Goal: Find specific page/section: Find specific page/section

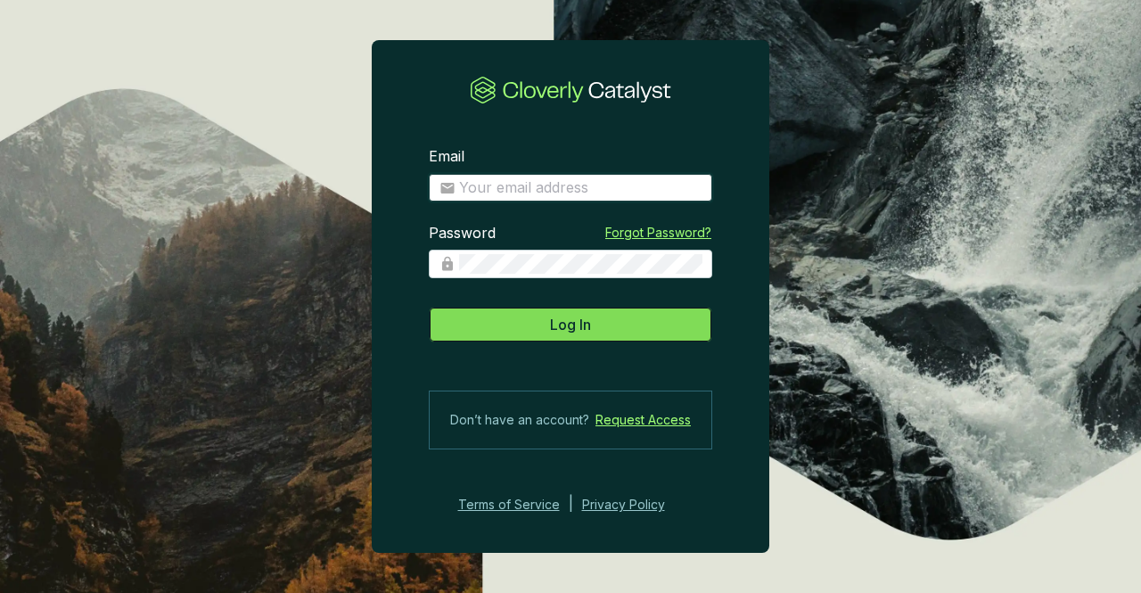
type input "[PERSON_NAME][EMAIL_ADDRESS][PERSON_NAME][DOMAIN_NAME]"
click at [576, 325] on span "Log In" at bounding box center [570, 324] width 41 height 21
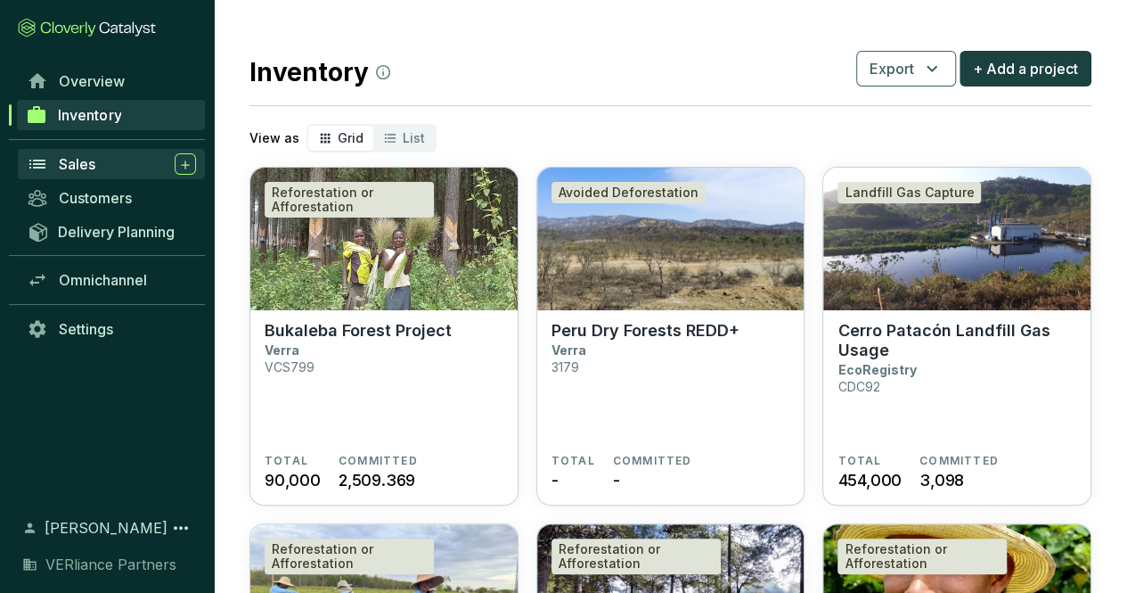
click at [102, 155] on div "Sales" at bounding box center [127, 163] width 137 height 21
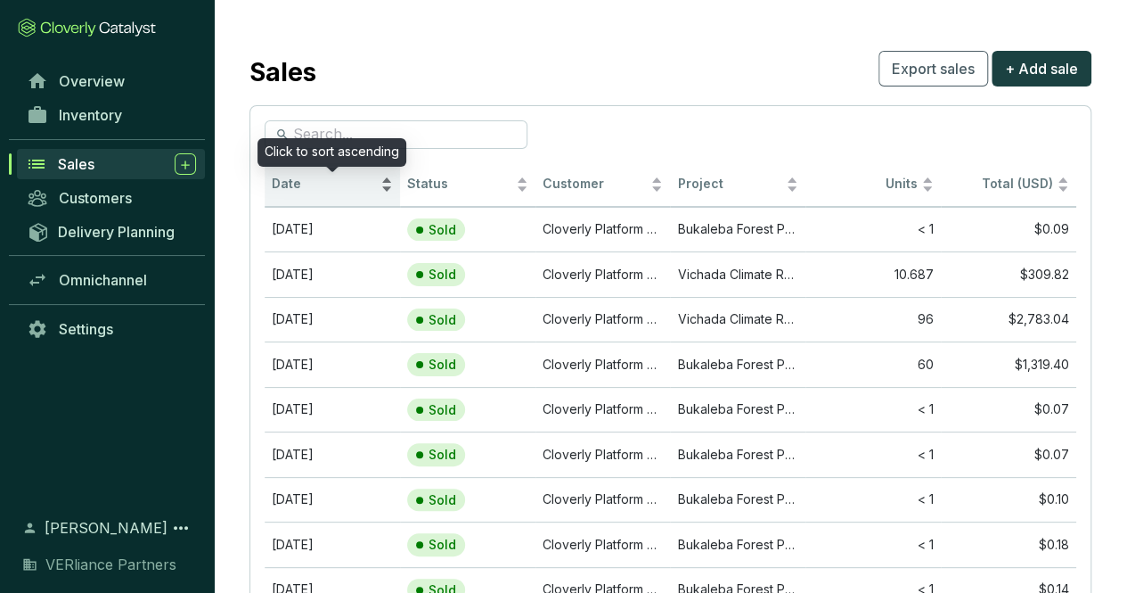
click at [347, 186] on span "Date" at bounding box center [324, 184] width 105 height 17
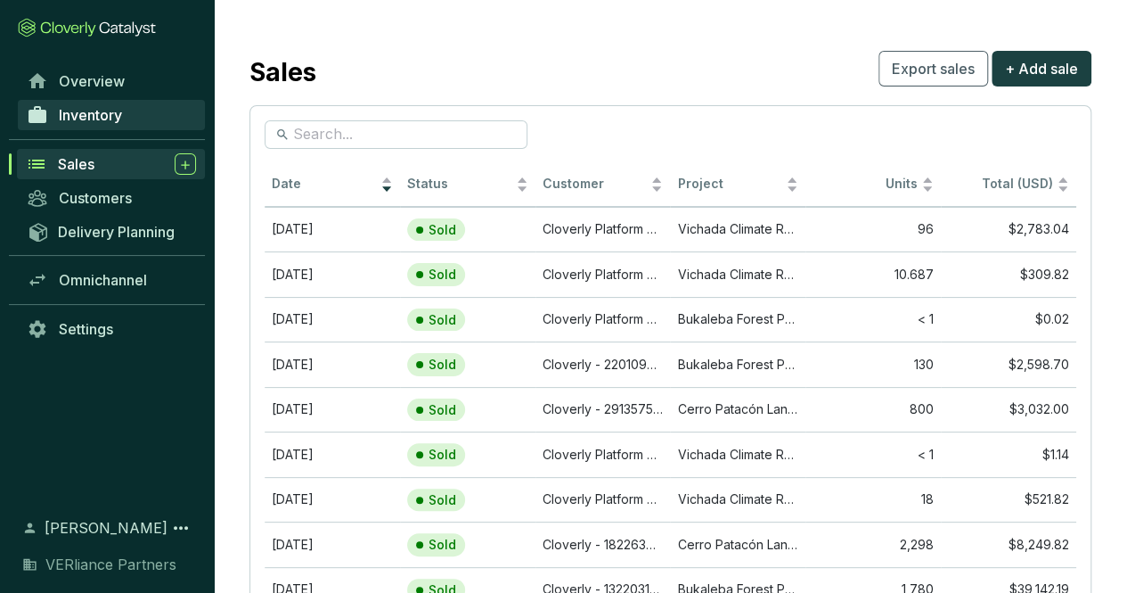
click at [99, 114] on span "Inventory" at bounding box center [90, 115] width 63 height 18
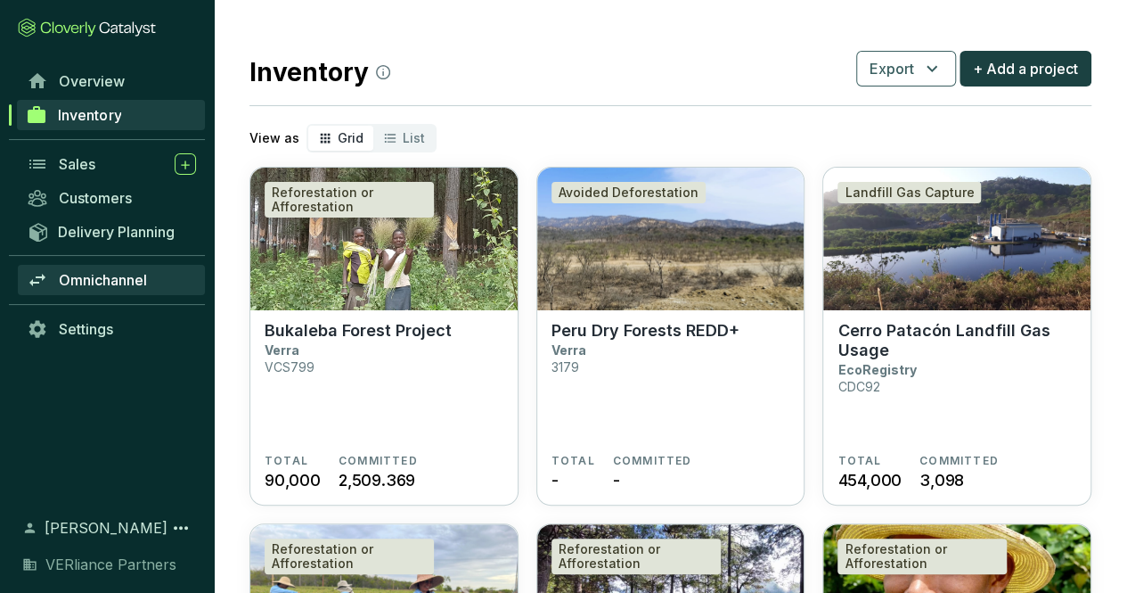
click at [128, 282] on span "Omnichannel" at bounding box center [103, 280] width 88 height 18
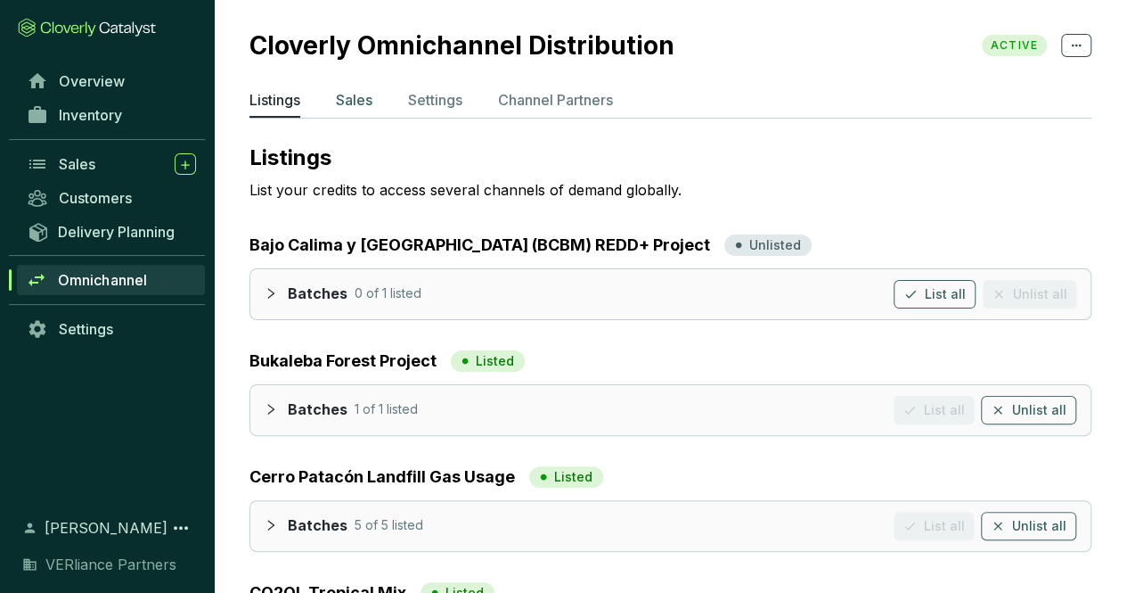
click at [356, 90] on p "Sales" at bounding box center [354, 99] width 37 height 21
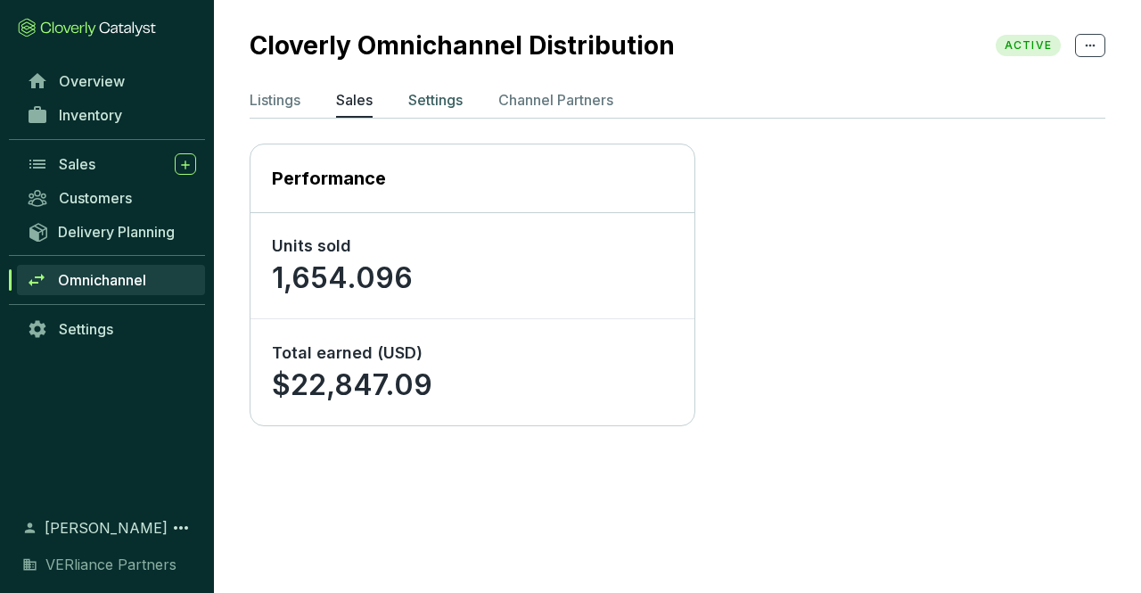
click at [438, 97] on p "Settings" at bounding box center [435, 99] width 54 height 21
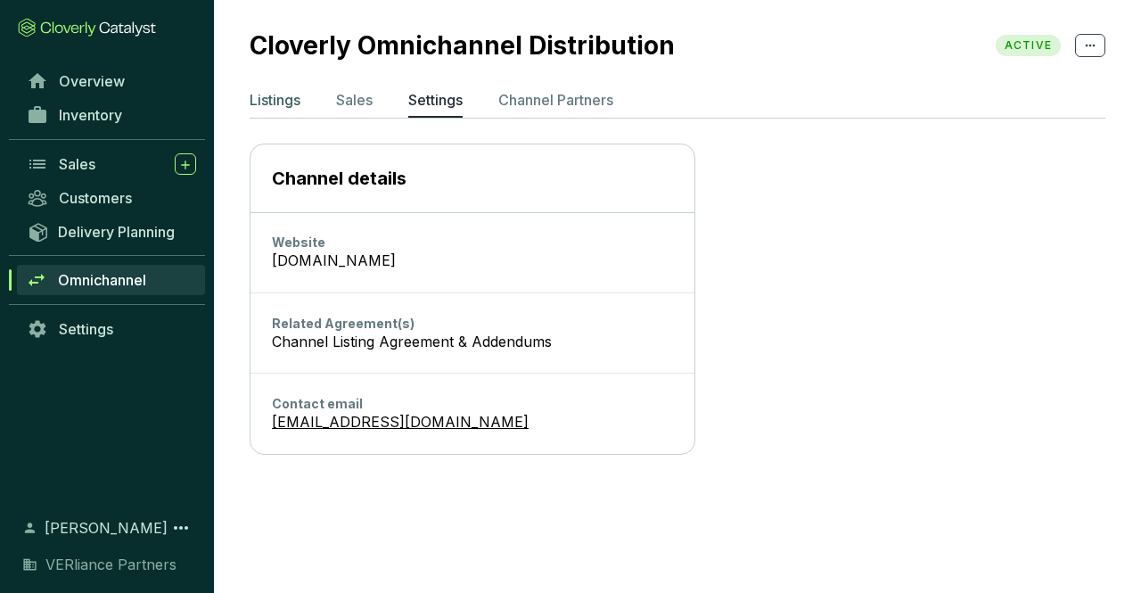
click at [291, 93] on p "Listings" at bounding box center [274, 99] width 51 height 21
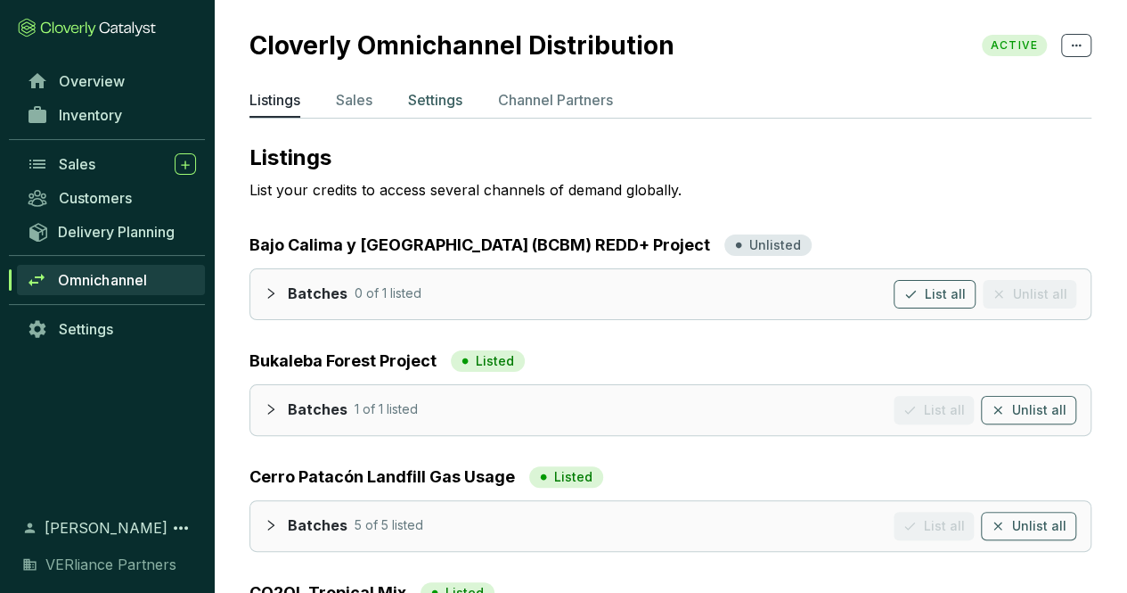
scroll to position [1, 0]
click at [372, 93] on p "Sales" at bounding box center [354, 98] width 37 height 21
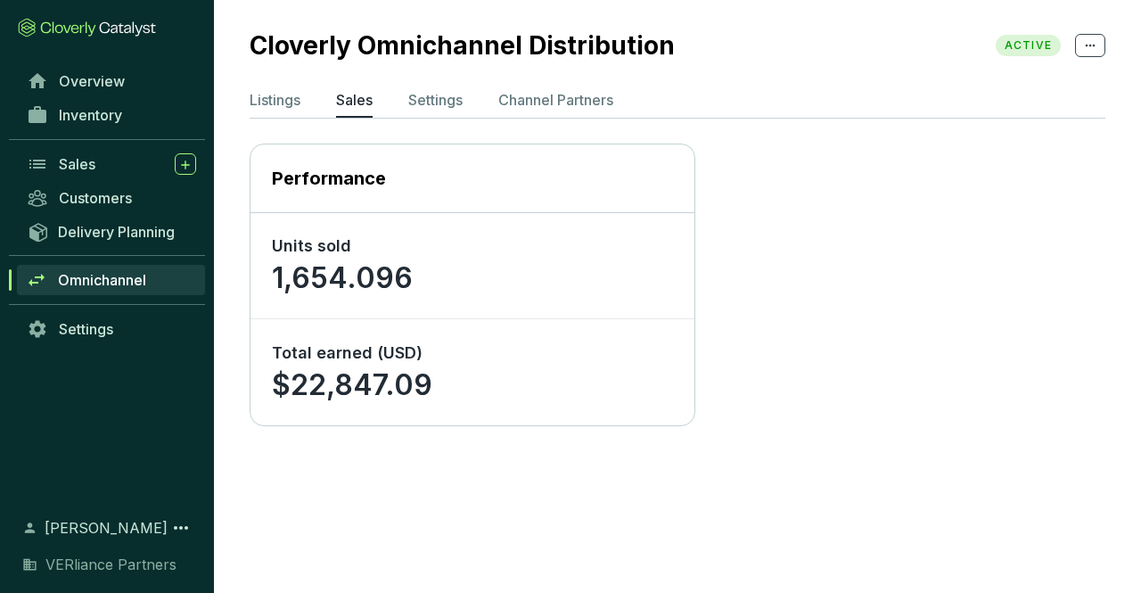
click at [136, 281] on span "Omnichannel" at bounding box center [102, 280] width 88 height 18
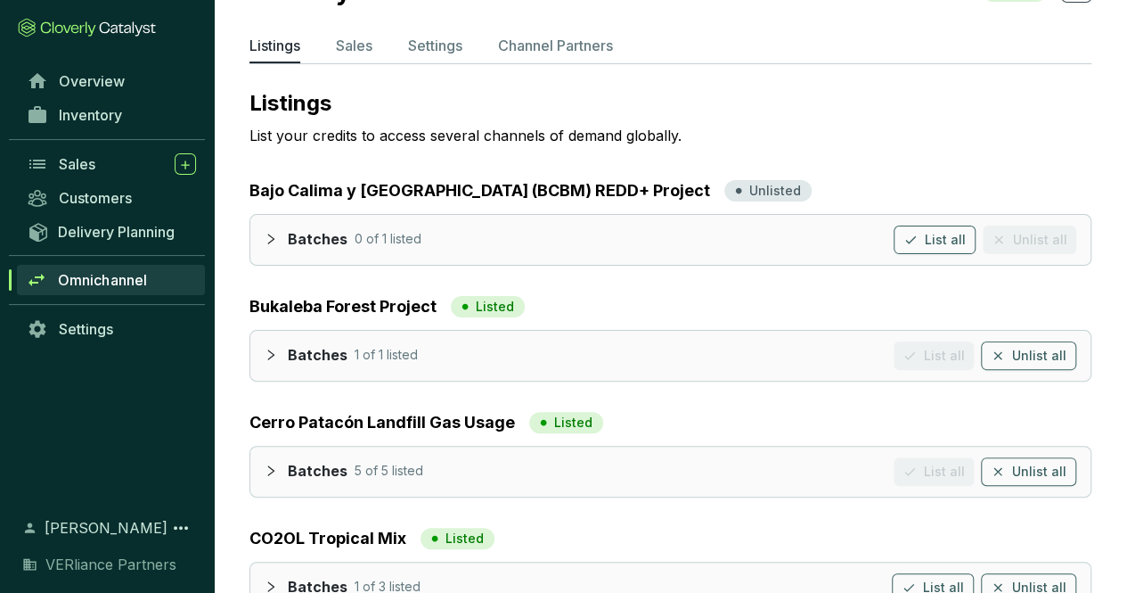
scroll to position [55, 0]
click at [458, 45] on p "Settings" at bounding box center [435, 44] width 54 height 21
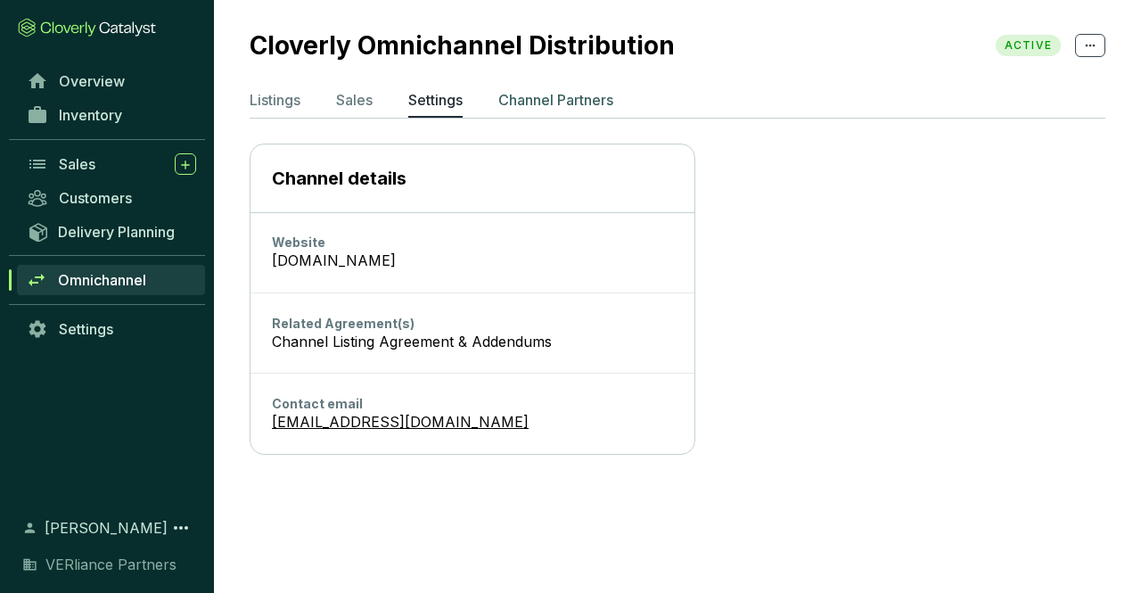
click at [574, 100] on p "Channel Partners" at bounding box center [555, 99] width 115 height 21
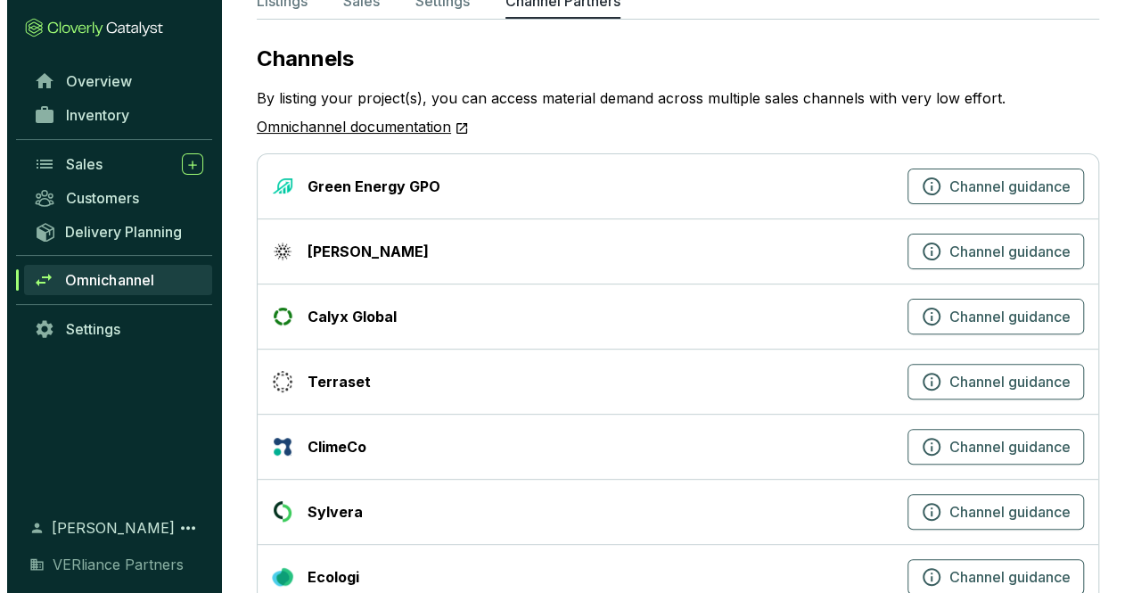
scroll to position [147, 0]
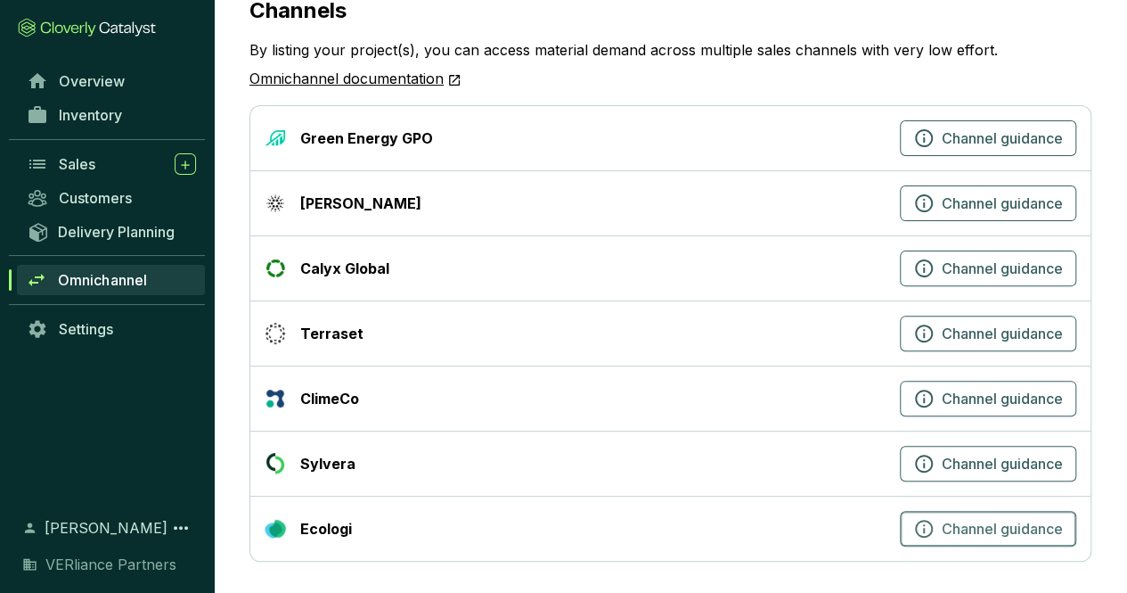
click at [946, 527] on span "Channel guidance" at bounding box center [1002, 528] width 121 height 21
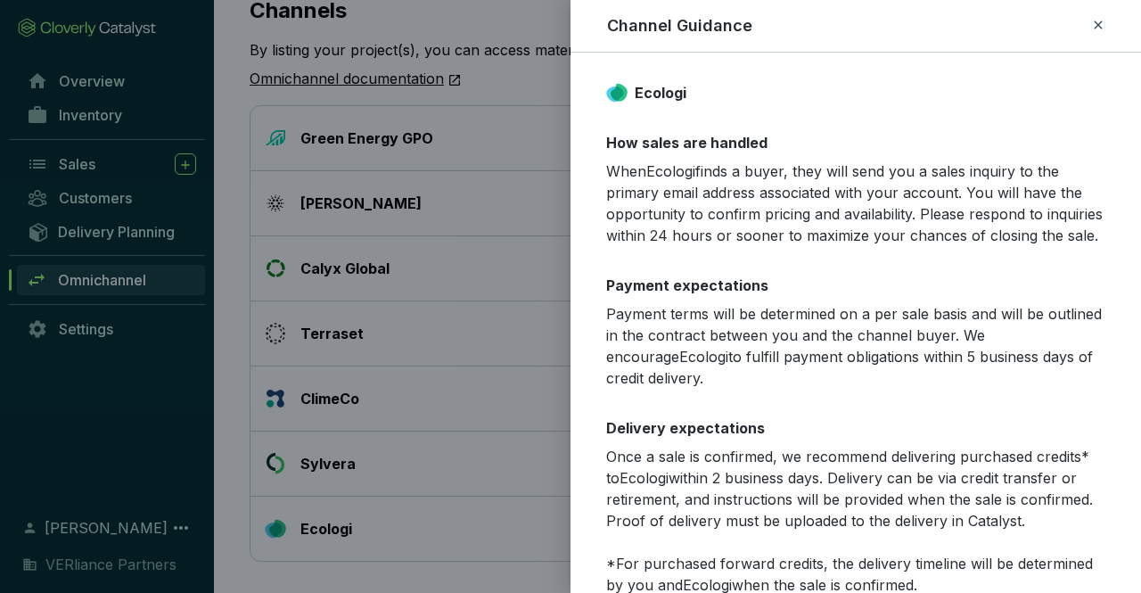
scroll to position [108, 0]
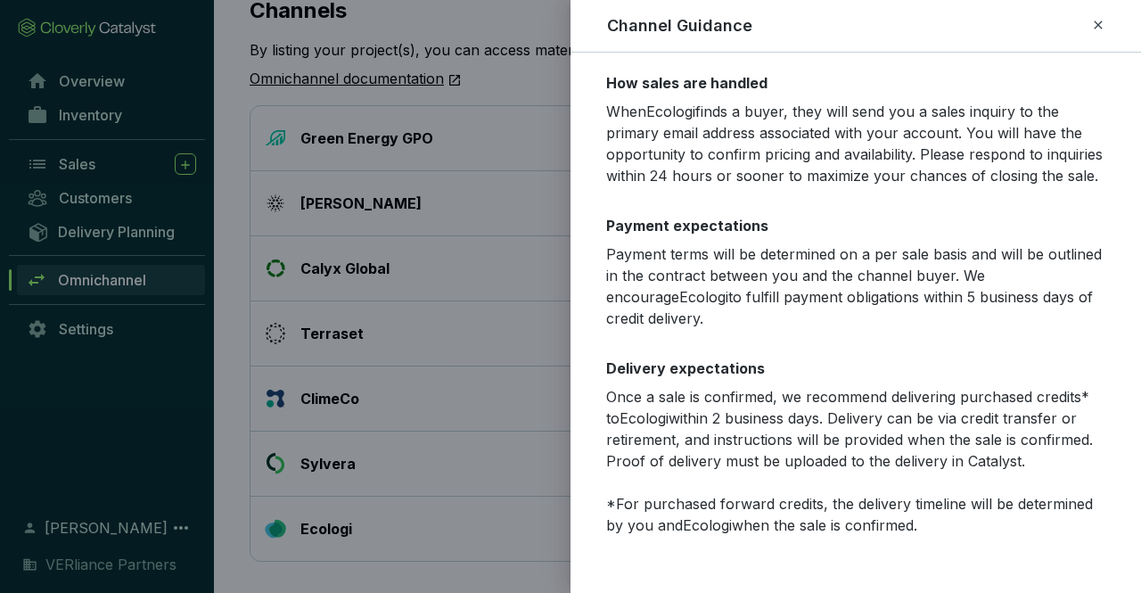
click at [1098, 28] on icon at bounding box center [1098, 24] width 14 height 21
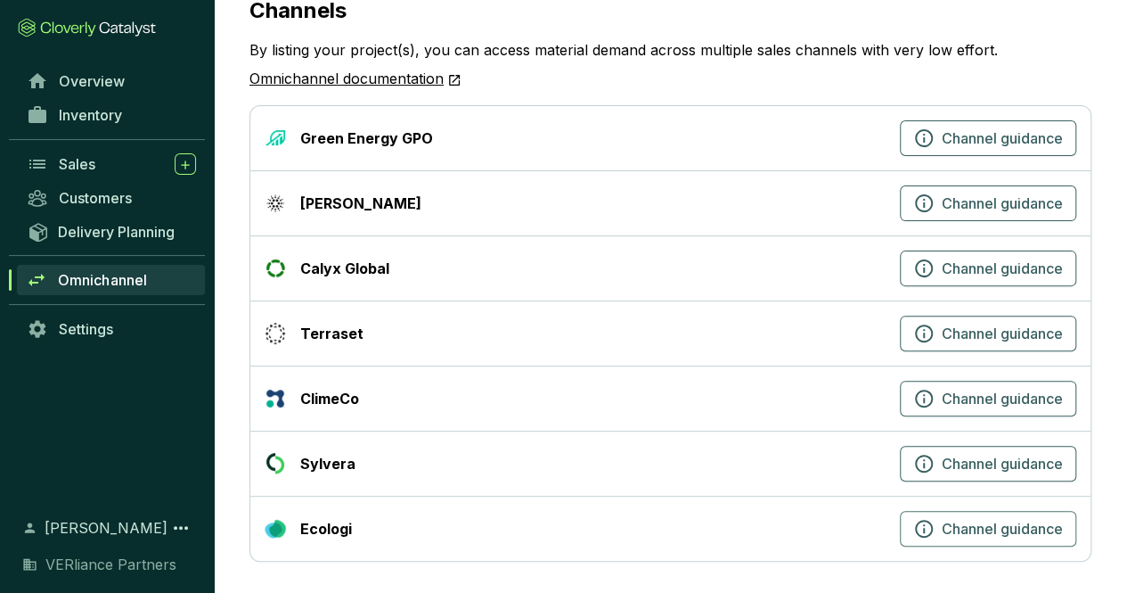
scroll to position [0, 0]
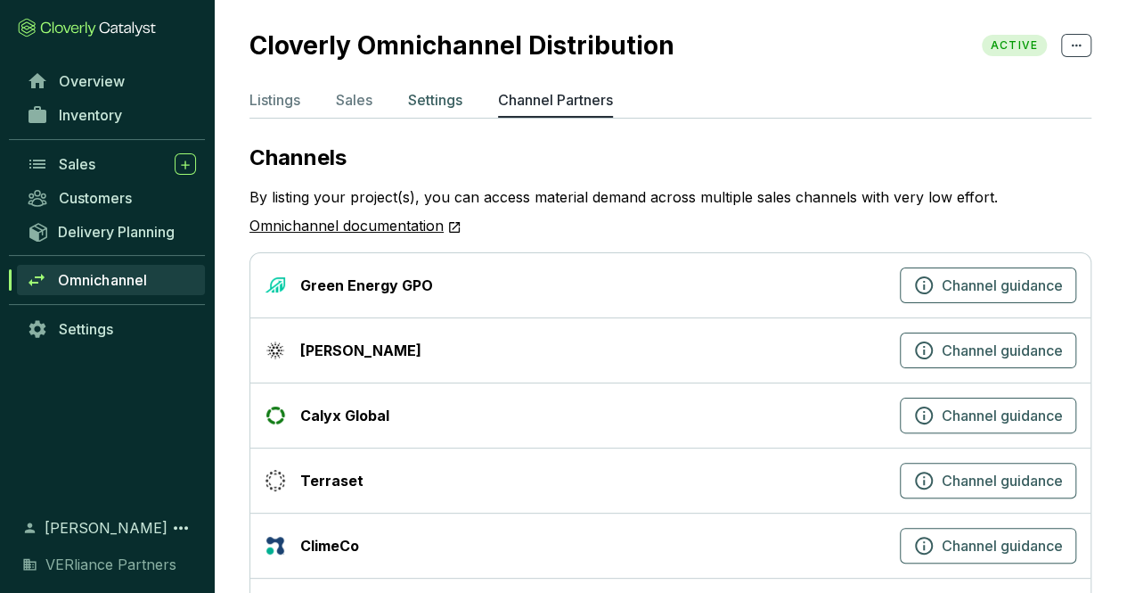
click at [446, 101] on p "Settings" at bounding box center [435, 99] width 54 height 21
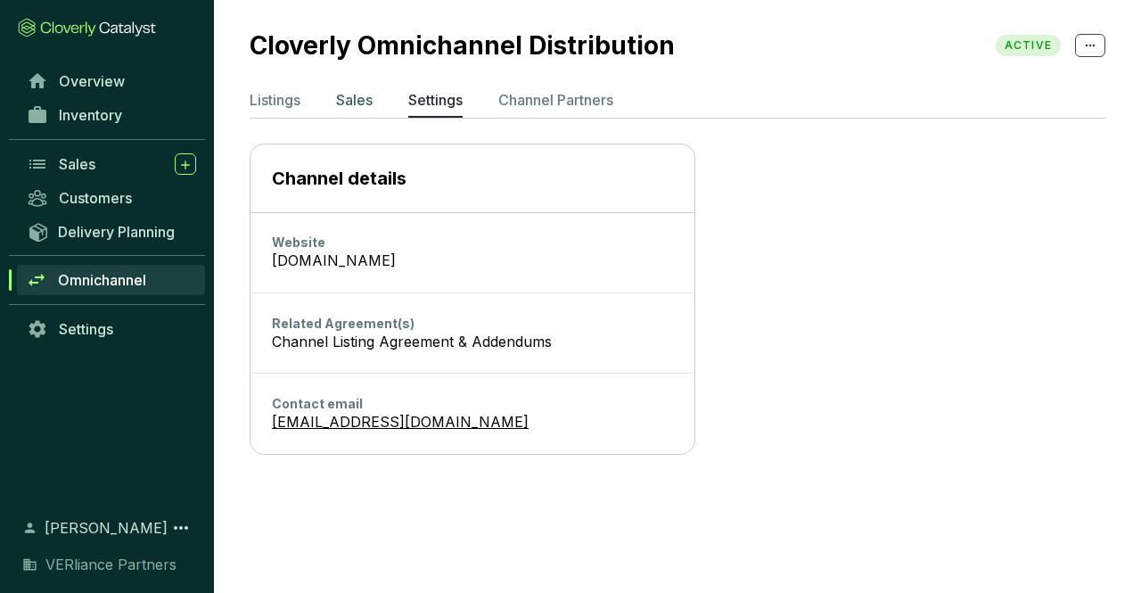
click at [355, 94] on p "Sales" at bounding box center [354, 99] width 37 height 21
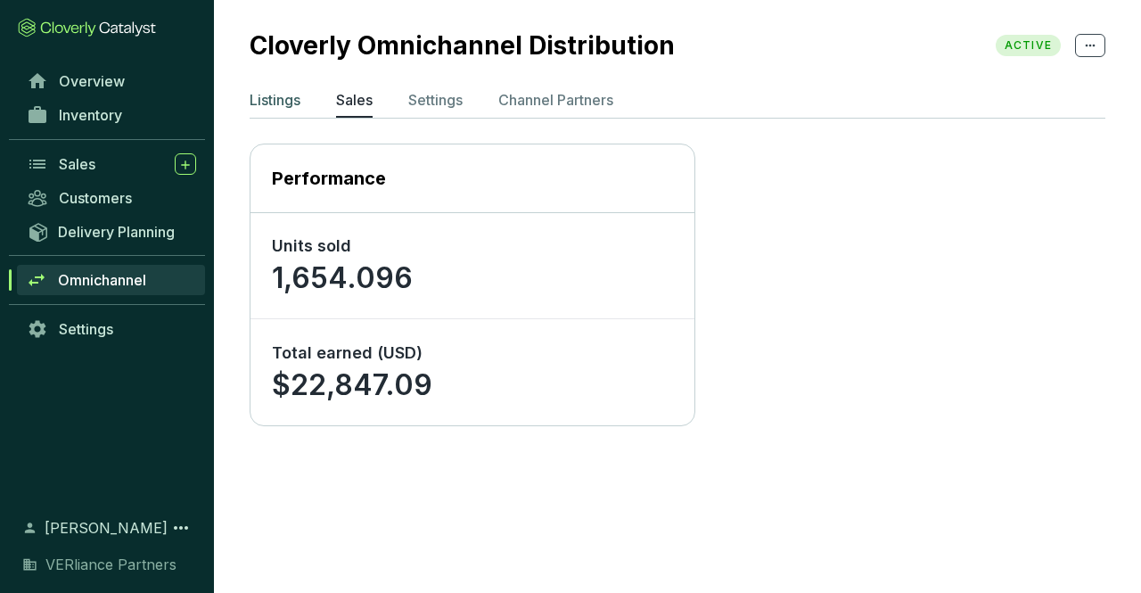
click at [278, 99] on p "Listings" at bounding box center [274, 99] width 51 height 21
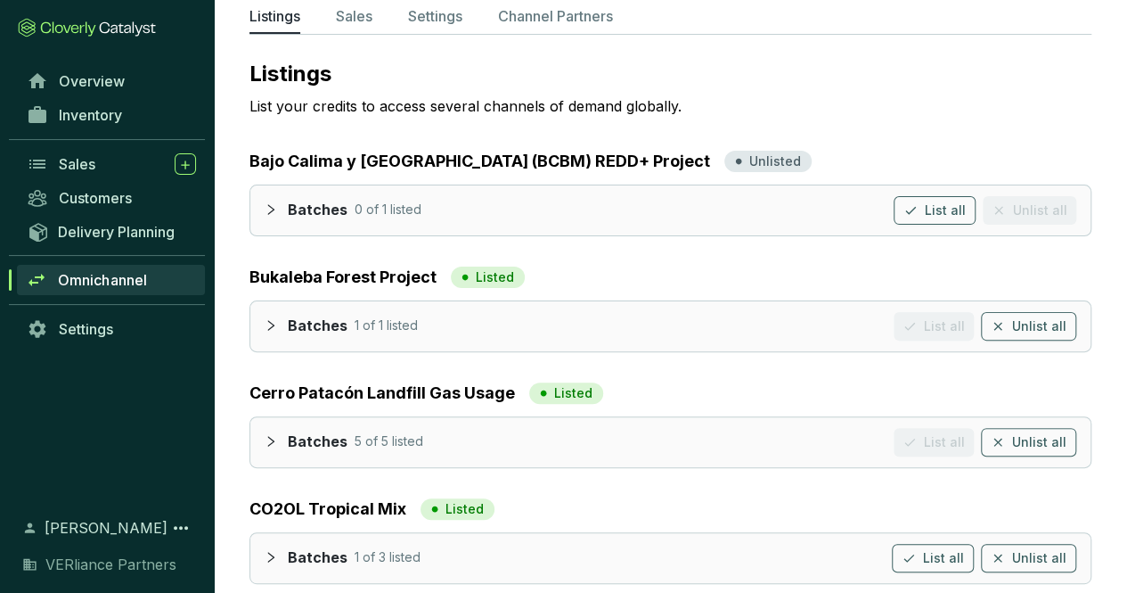
scroll to position [85, 0]
click at [274, 318] on icon "collapsed" at bounding box center [271, 324] width 12 height 12
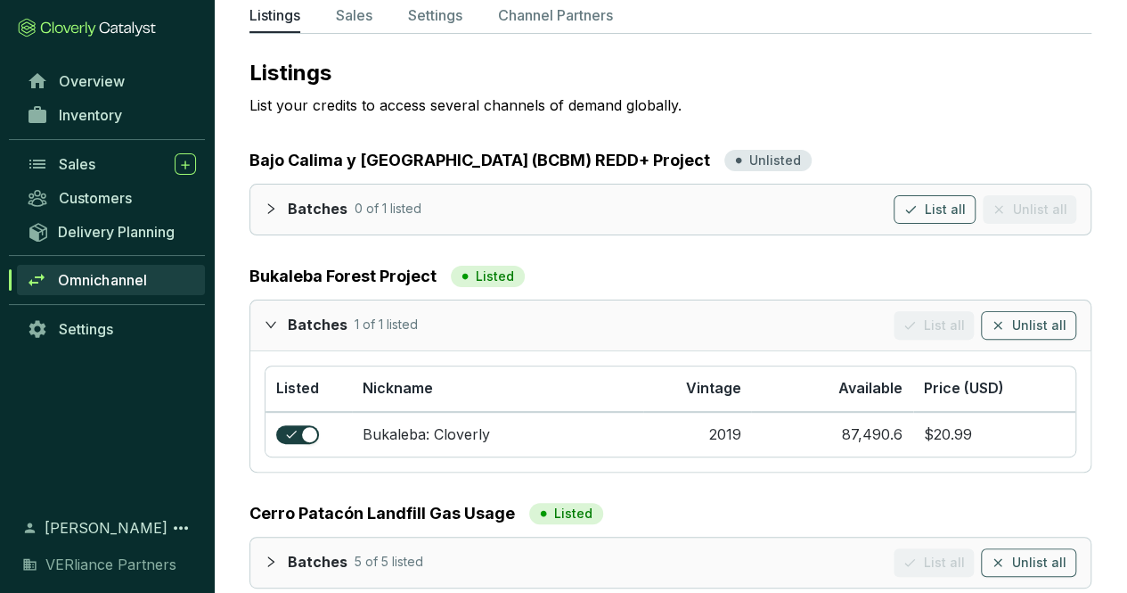
click at [274, 318] on icon "expanded" at bounding box center [271, 324] width 12 height 12
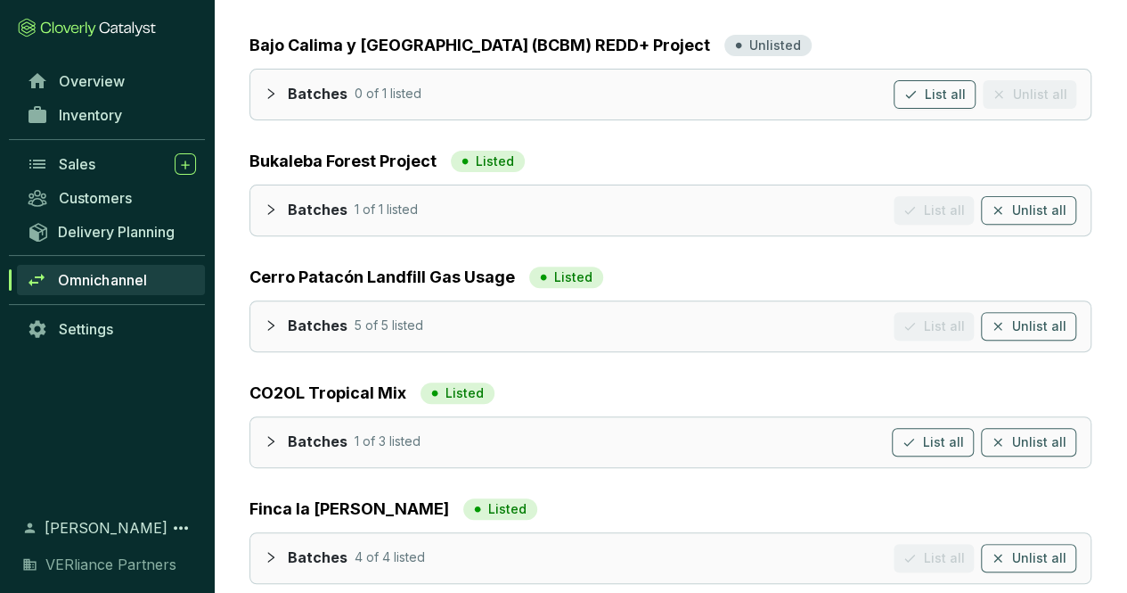
scroll to position [200, 0]
click at [274, 325] on icon "collapsed" at bounding box center [271, 324] width 12 height 12
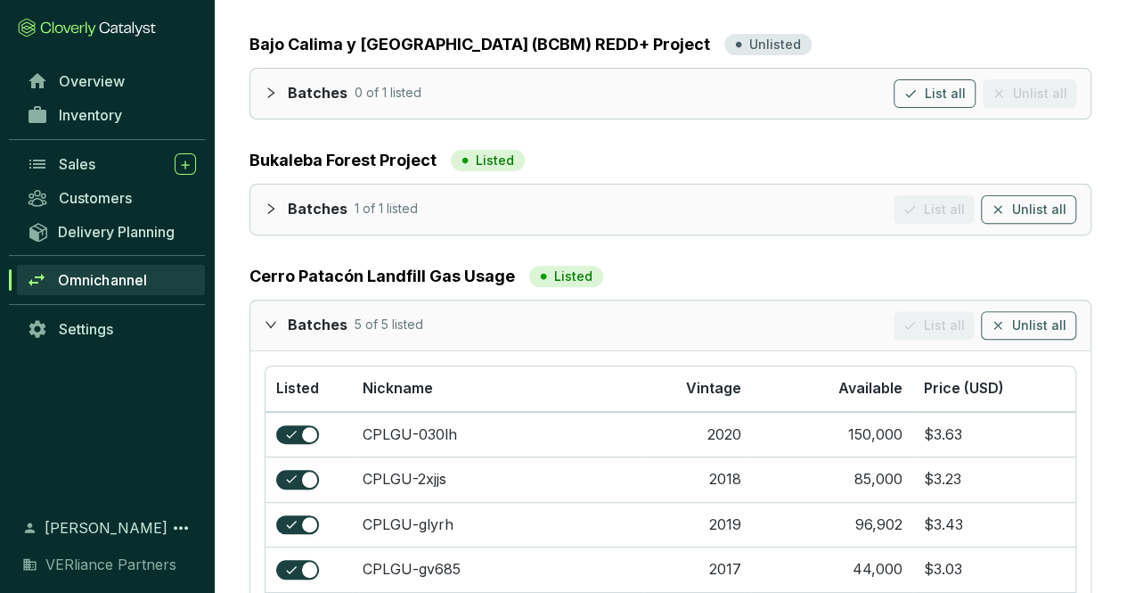
click at [274, 325] on icon "expanded" at bounding box center [271, 324] width 12 height 12
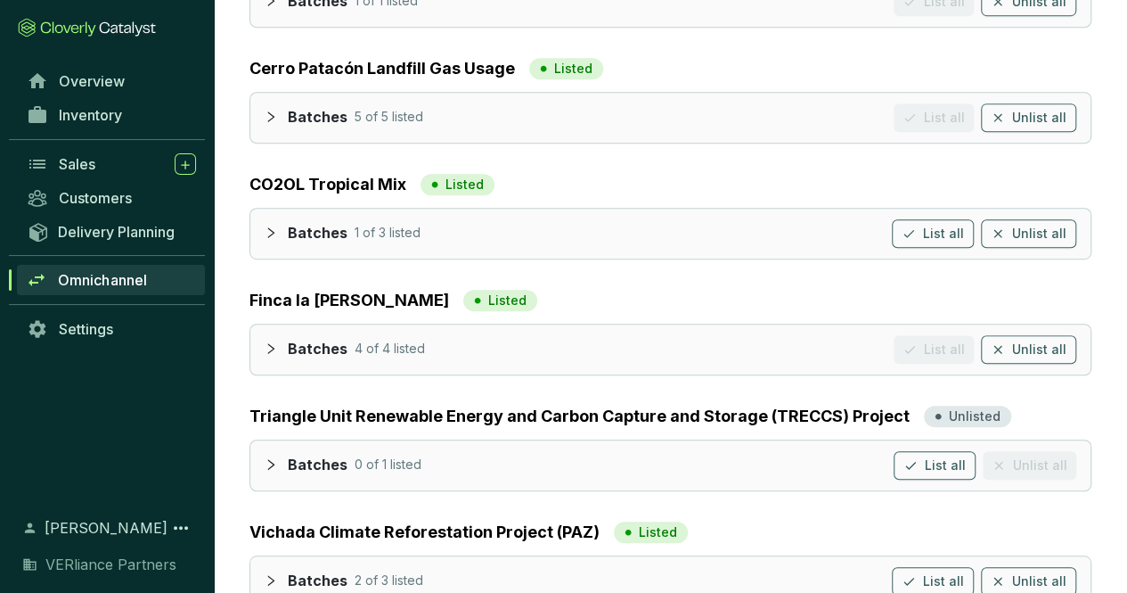
scroll to position [409, 0]
click at [269, 346] on icon "collapsed" at bounding box center [271, 347] width 12 height 12
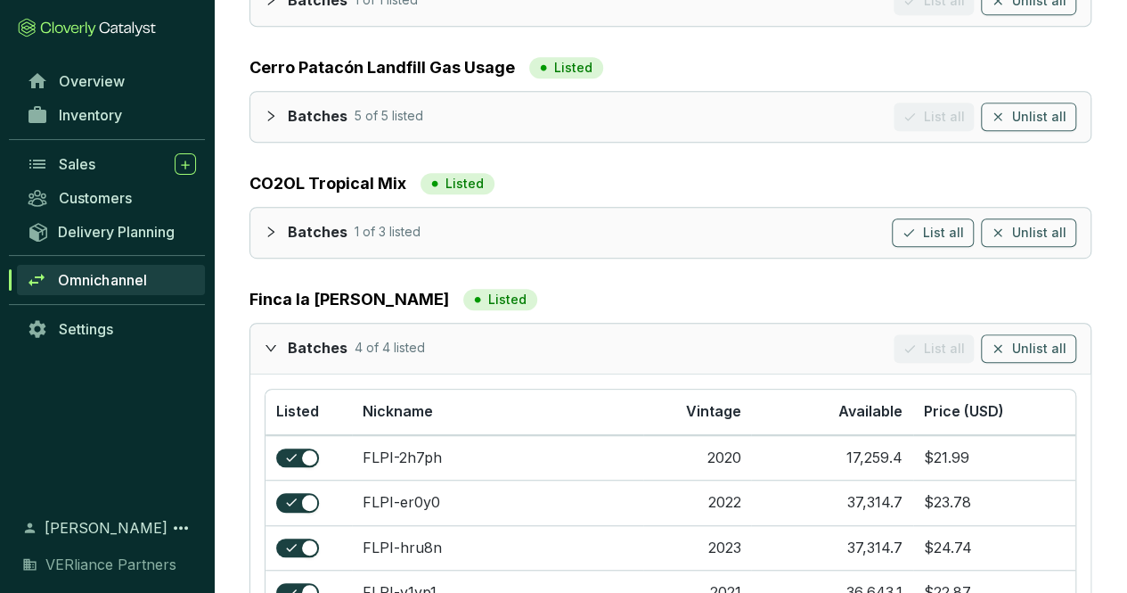
click at [269, 346] on icon "expanded" at bounding box center [271, 347] width 11 height 6
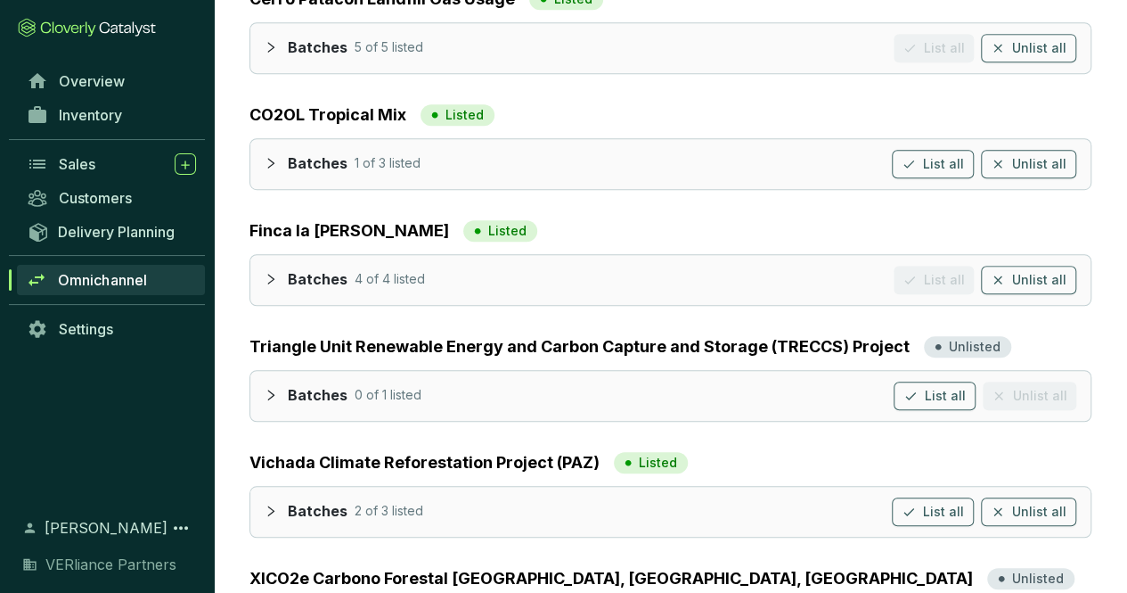
scroll to position [487, 0]
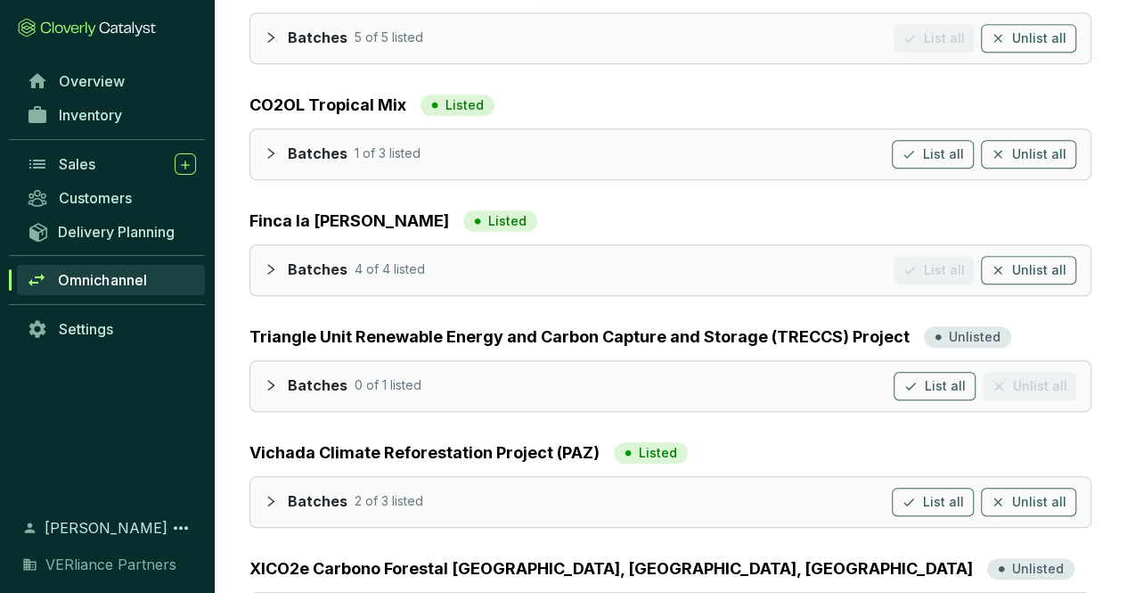
click at [269, 149] on icon "collapsed" at bounding box center [271, 153] width 12 height 12
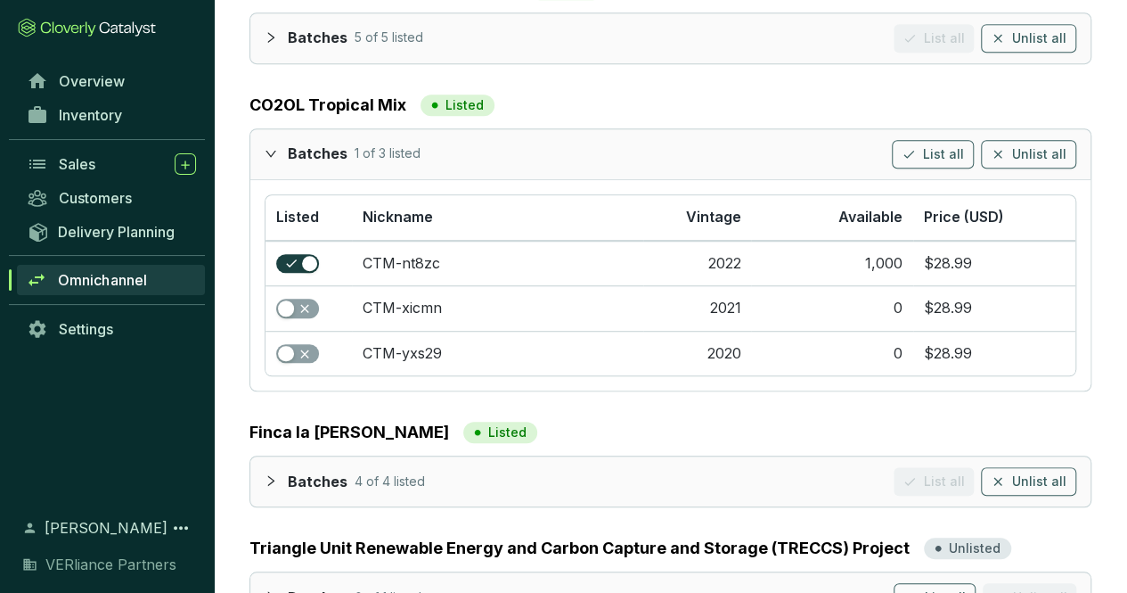
click at [269, 149] on icon "expanded" at bounding box center [271, 153] width 12 height 12
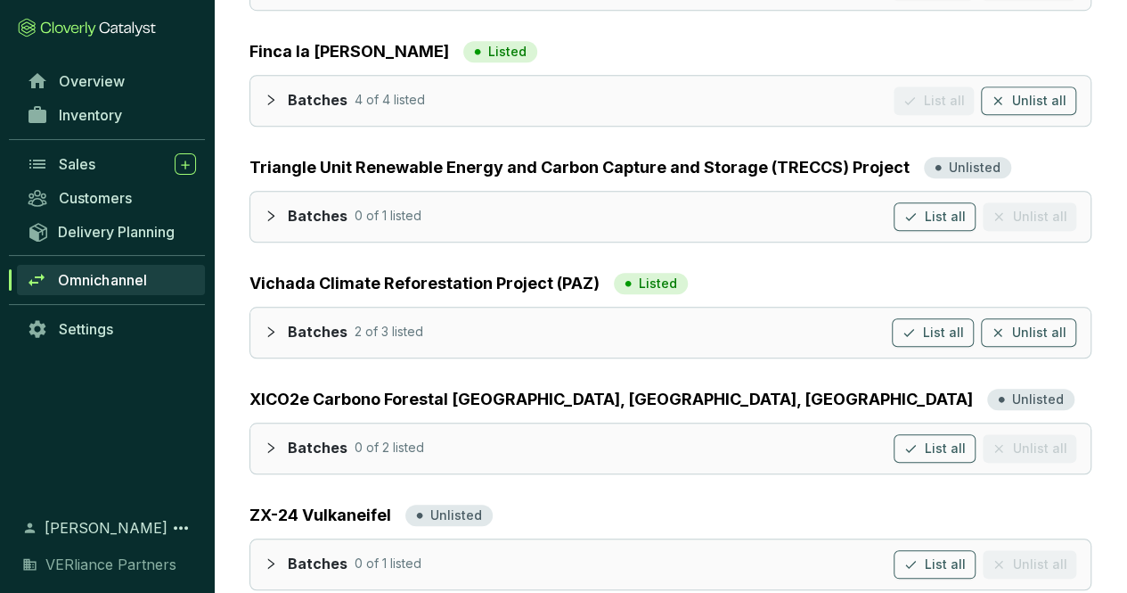
scroll to position [683, 0]
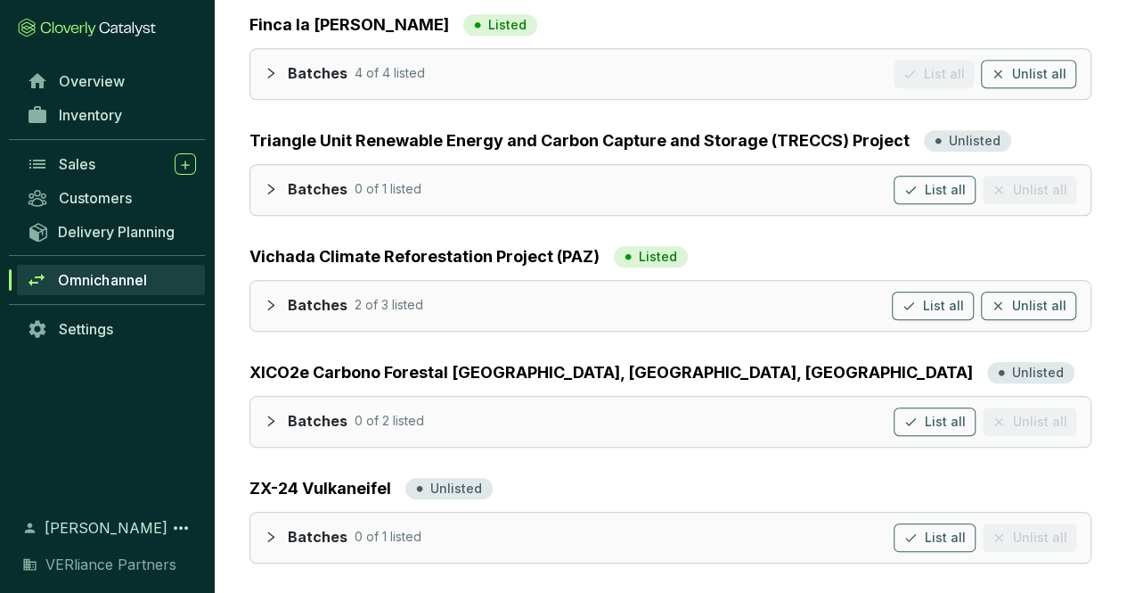
click at [273, 302] on icon "collapsed" at bounding box center [271, 304] width 12 height 12
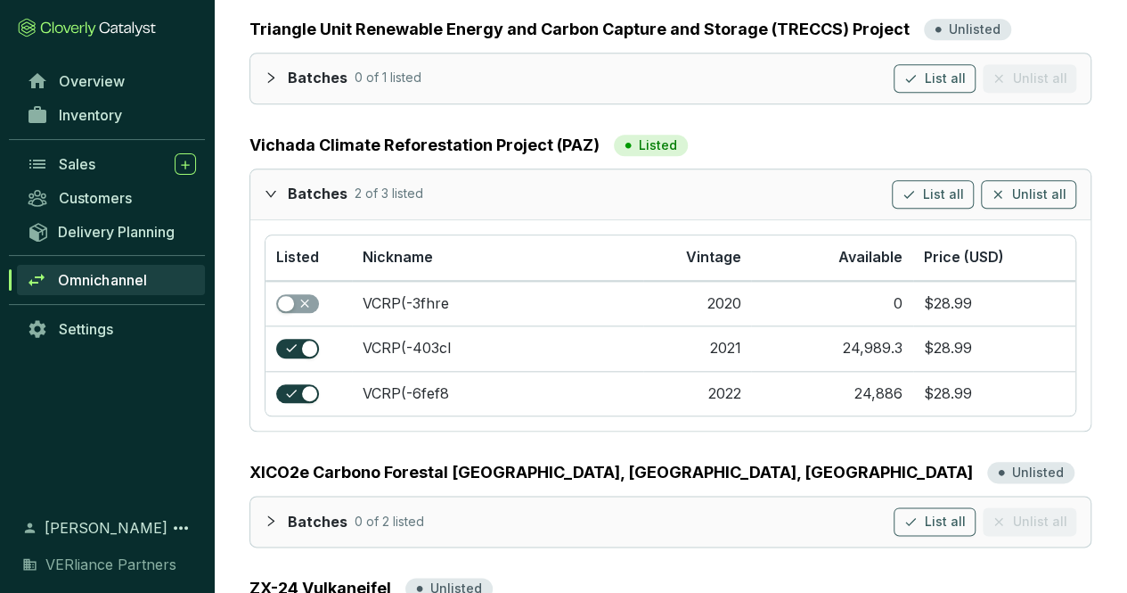
scroll to position [805, 0]
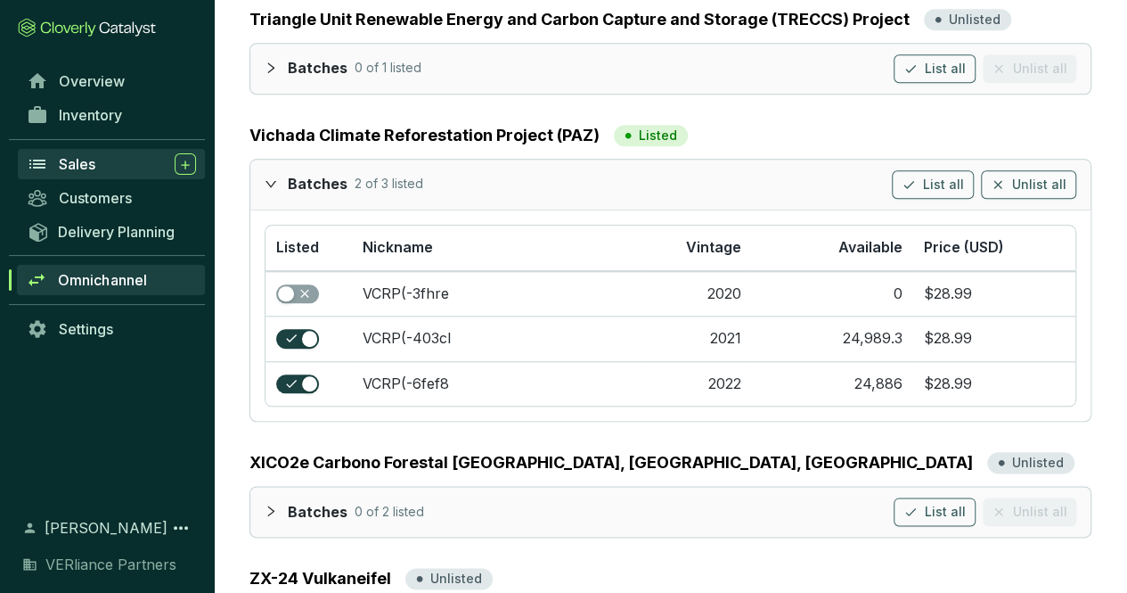
click at [110, 150] on link "Sales" at bounding box center [111, 164] width 187 height 30
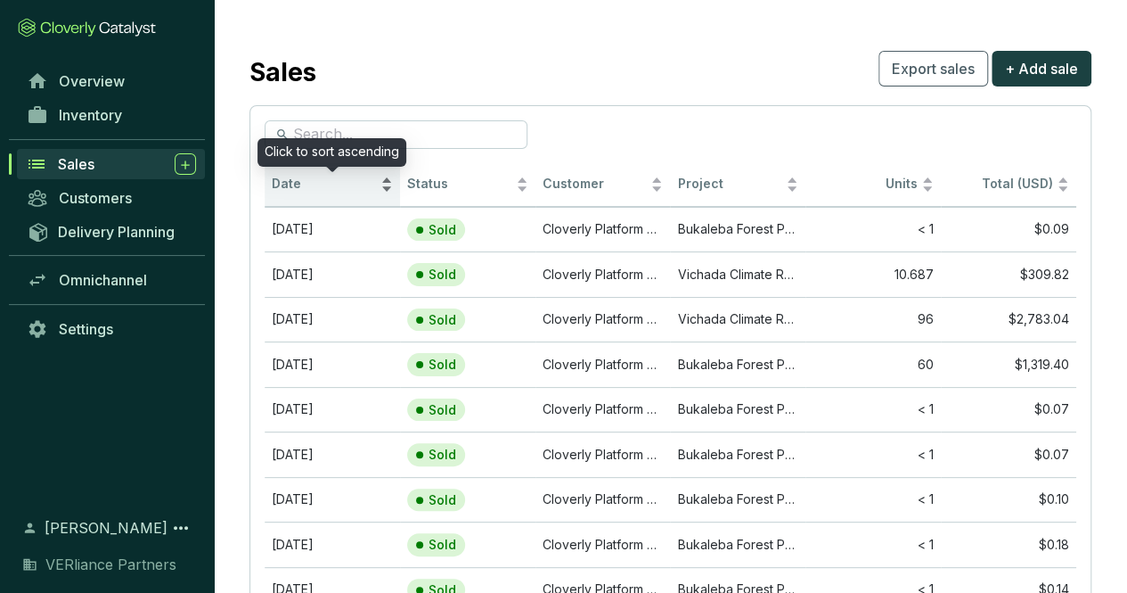
click at [324, 183] on span "Date" at bounding box center [324, 184] width 105 height 17
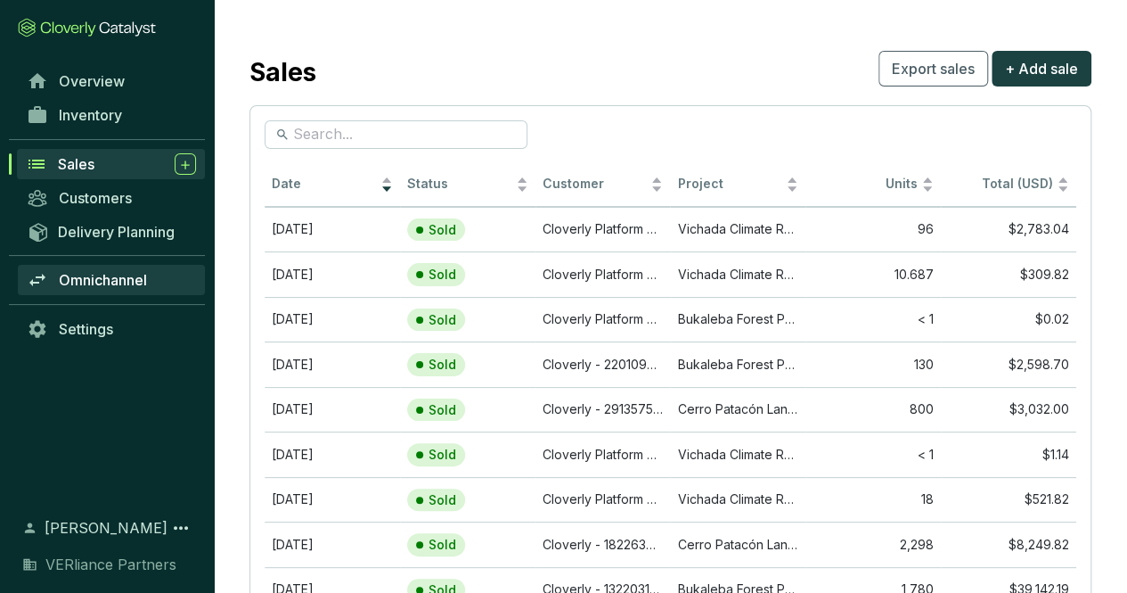
click at [133, 281] on span "Omnichannel" at bounding box center [103, 280] width 88 height 18
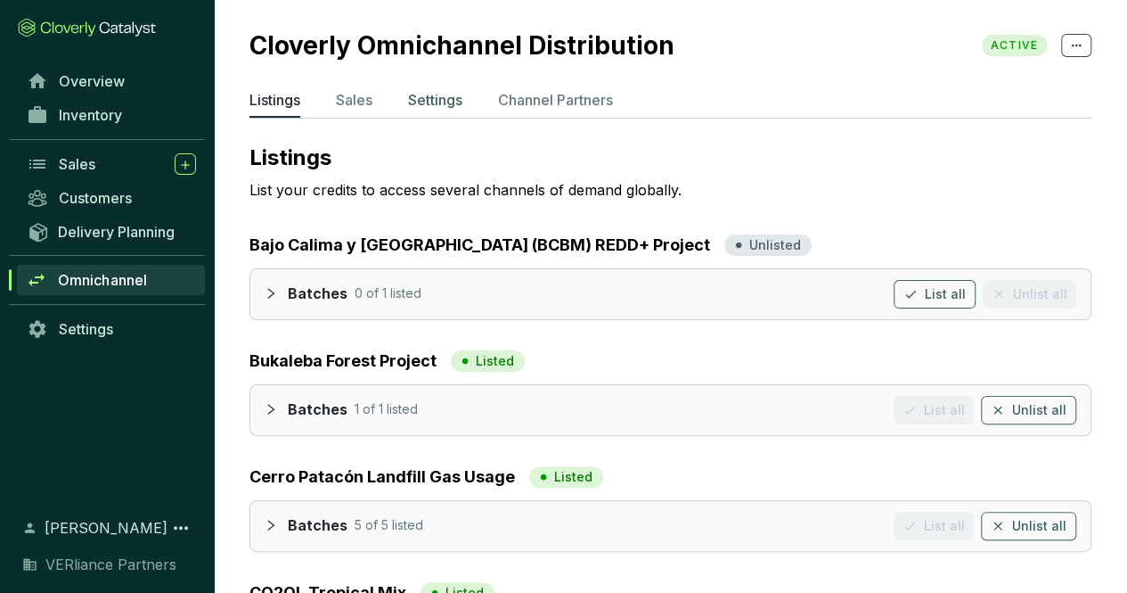
click at [446, 99] on p "Settings" at bounding box center [435, 99] width 54 height 21
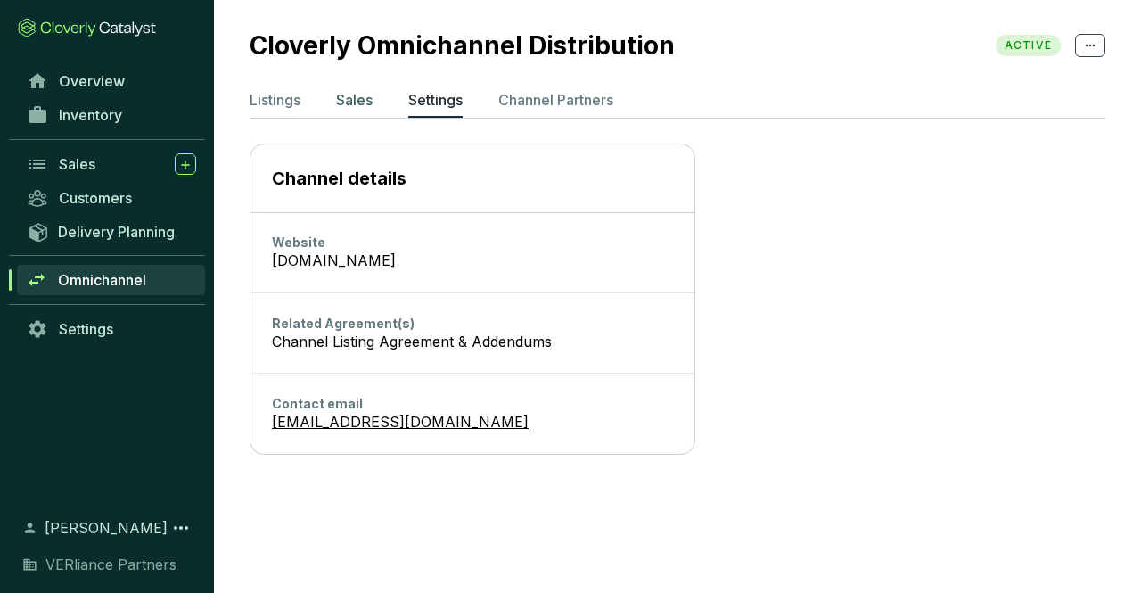
click at [362, 106] on p "Sales" at bounding box center [354, 99] width 37 height 21
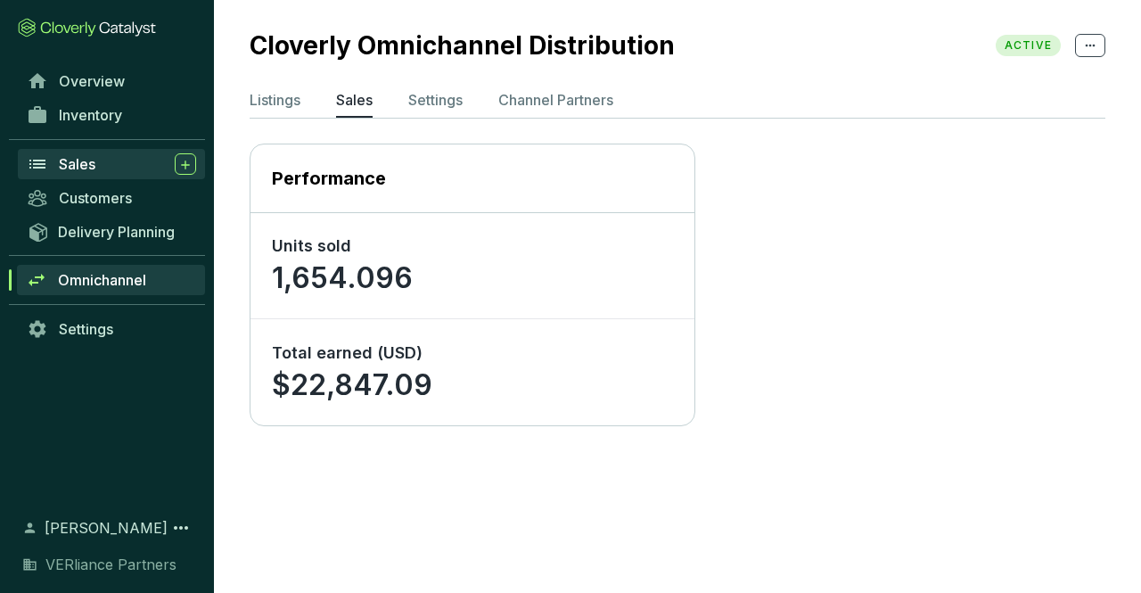
click at [103, 159] on div "Sales" at bounding box center [127, 163] width 137 height 21
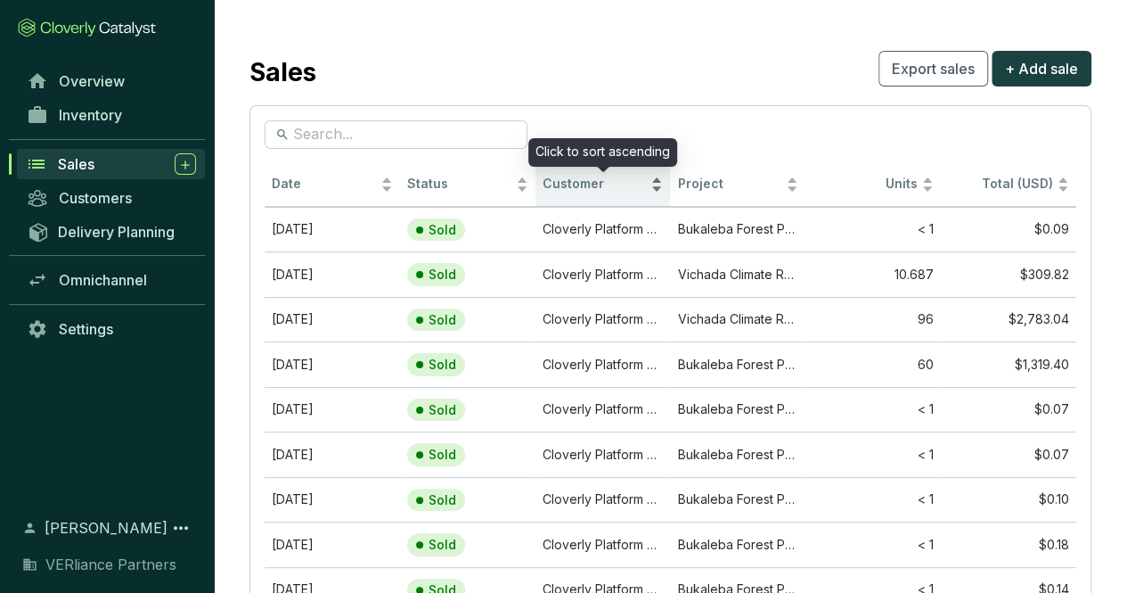
click at [656, 186] on div "Customer" at bounding box center [603, 184] width 121 height 21
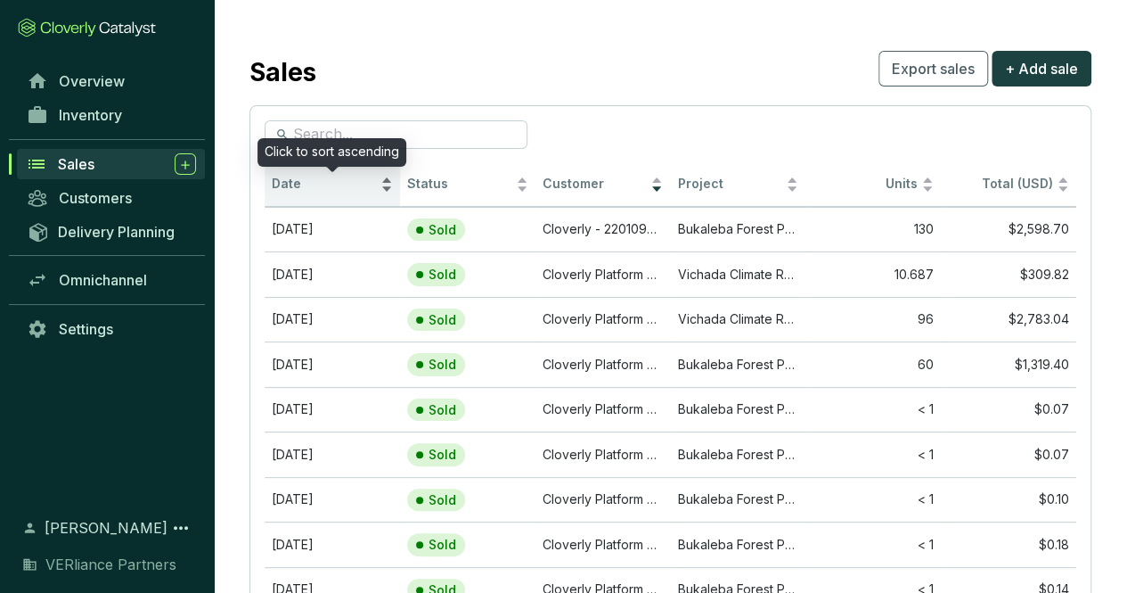
click at [340, 184] on span "Date" at bounding box center [324, 184] width 105 height 17
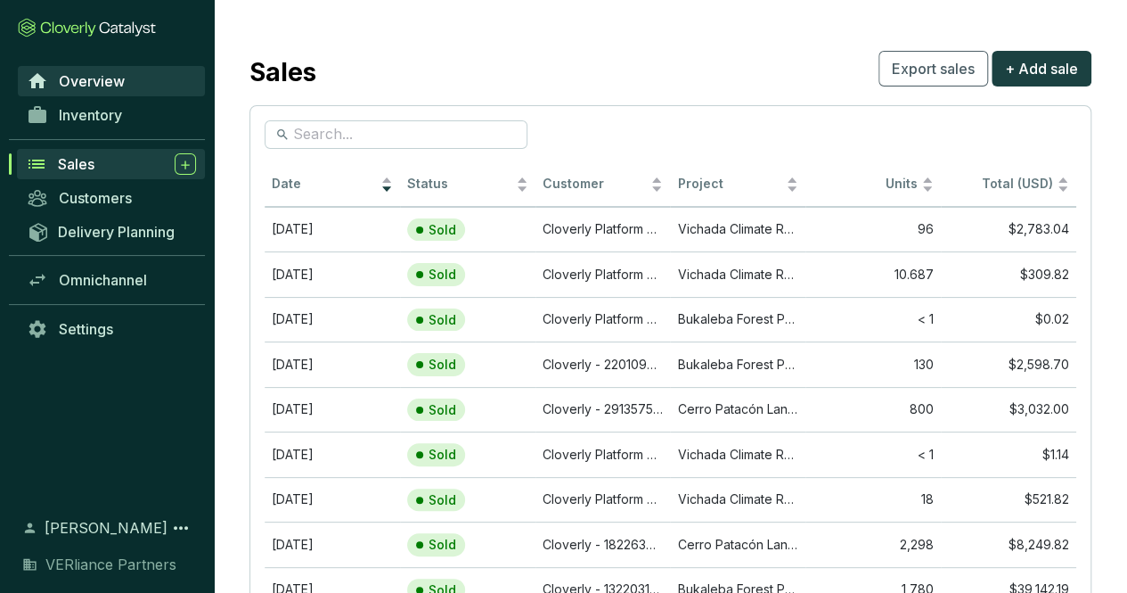
click at [112, 94] on link "Overview" at bounding box center [111, 81] width 187 height 30
